Goal: Task Accomplishment & Management: Manage account settings

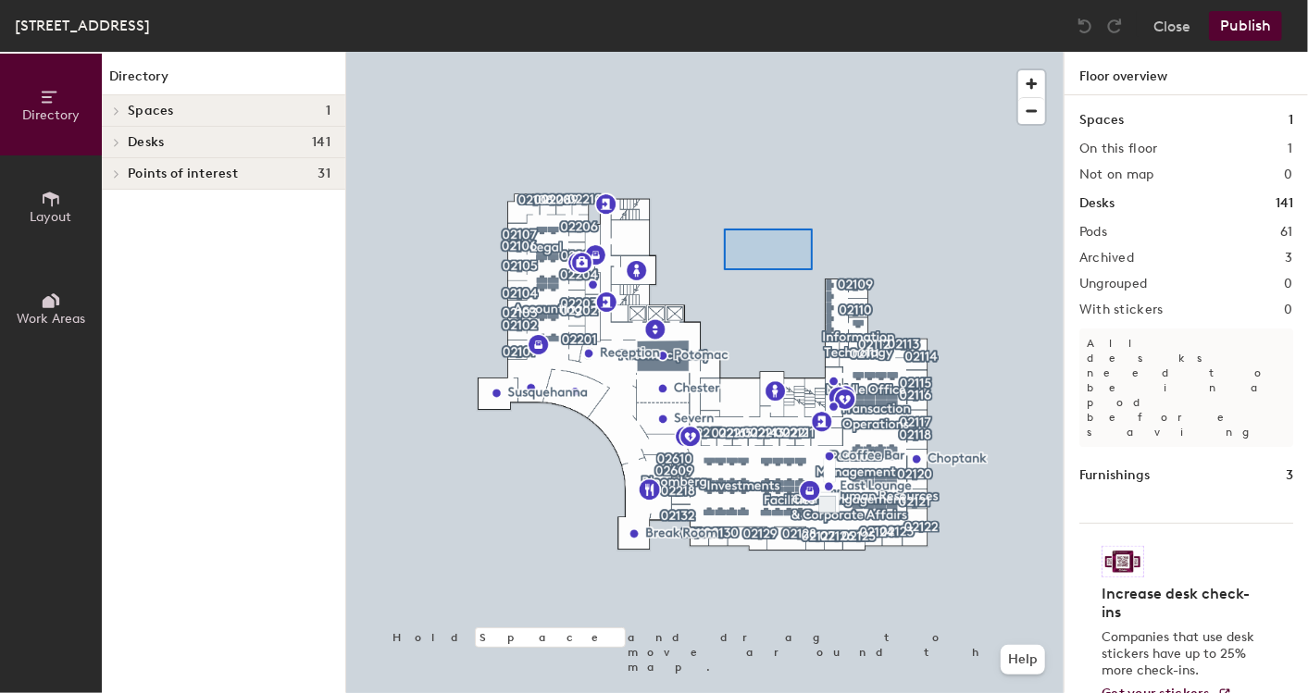
click at [724, 52] on div at bounding box center [704, 52] width 717 height 0
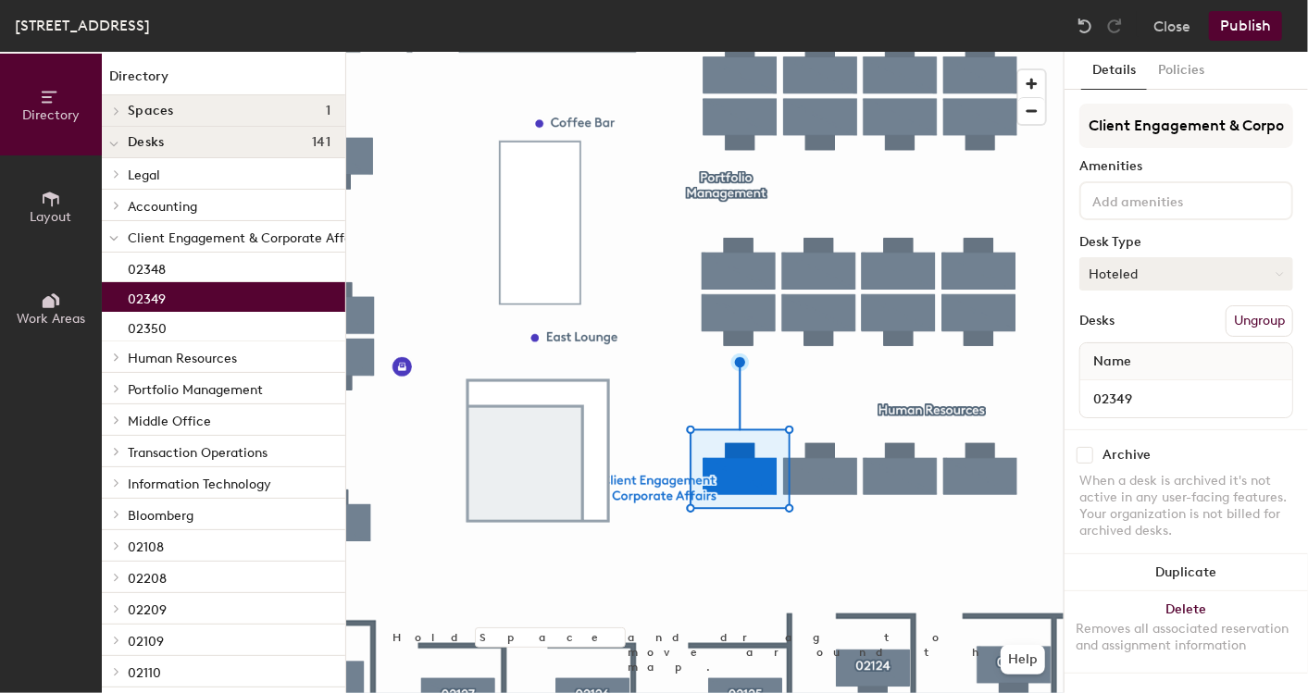
click at [1174, 273] on button "Hoteled" at bounding box center [1186, 273] width 214 height 33
click at [1139, 326] on div "Assigned" at bounding box center [1172, 331] width 185 height 28
click at [1244, 24] on button "Publish" at bounding box center [1245, 26] width 73 height 30
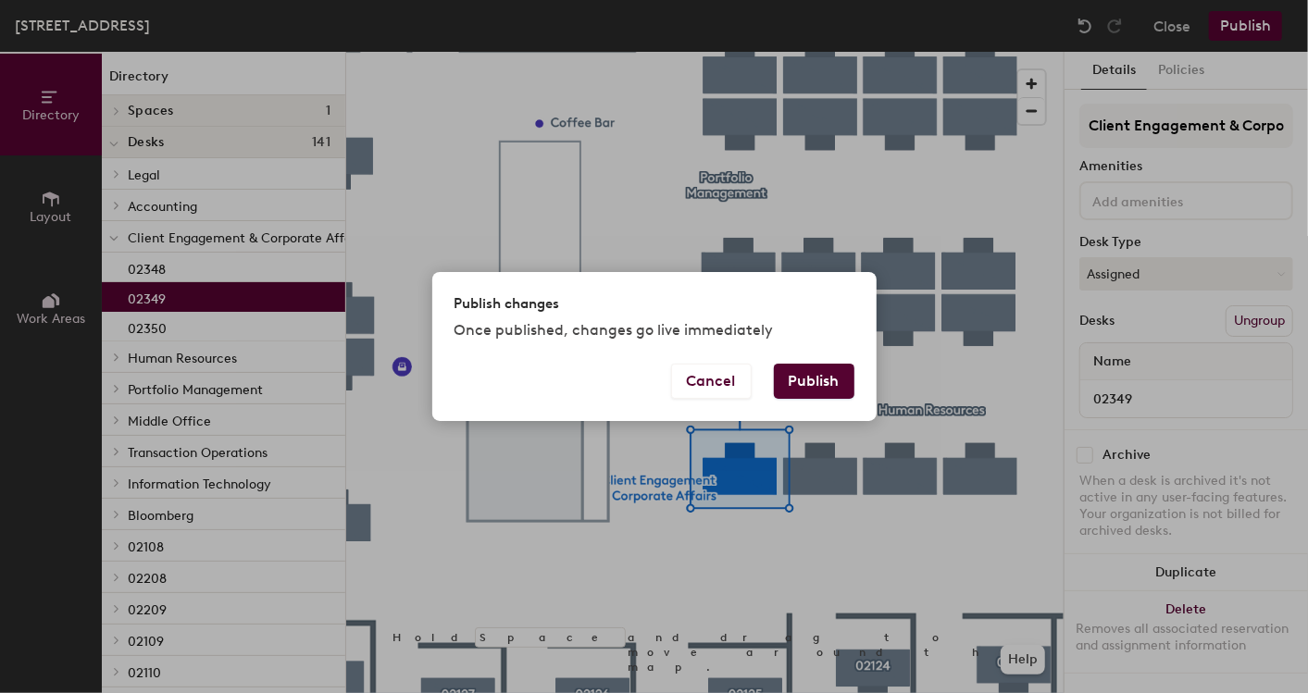
click at [807, 378] on button "Publish" at bounding box center [814, 381] width 81 height 35
